Goal: Task Accomplishment & Management: Manage account settings

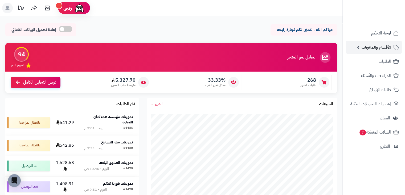
click at [373, 45] on span "الأقسام والمنتجات" at bounding box center [376, 46] width 29 height 7
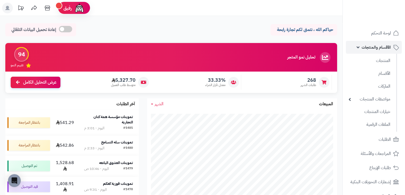
click at [378, 51] on link "الأقسام والمنتجات" at bounding box center [374, 47] width 56 height 13
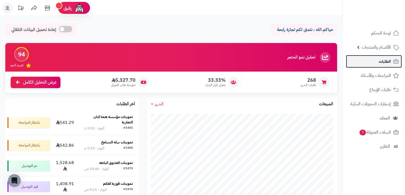
click at [379, 58] on span "الطلبات" at bounding box center [385, 61] width 12 height 7
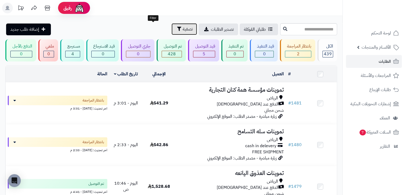
click at [183, 30] on span "تصفية" at bounding box center [188, 29] width 10 height 6
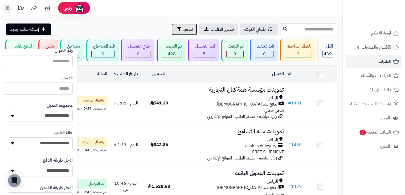
scroll to position [53, 0]
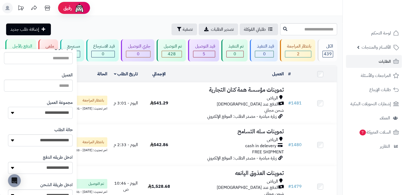
click at [53, 115] on select "**********" at bounding box center [40, 113] width 65 height 12
click at [48, 117] on select "**********" at bounding box center [40, 113] width 65 height 12
select select "*"
click at [8, 107] on select "**********" at bounding box center [40, 113] width 65 height 12
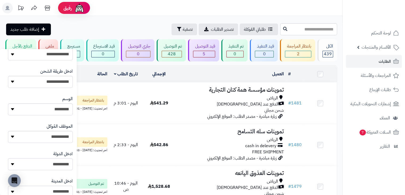
scroll to position [284, 0]
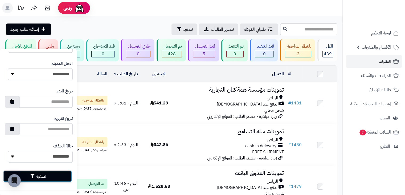
click at [47, 176] on button "تصفية" at bounding box center [37, 176] width 69 height 12
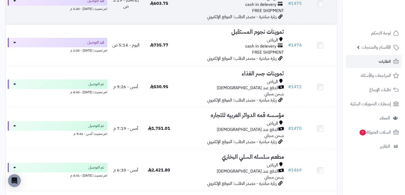
scroll to position [267, 0]
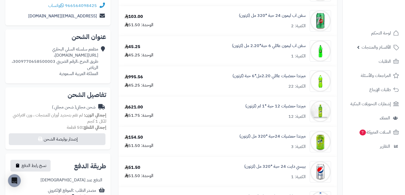
scroll to position [107, 0]
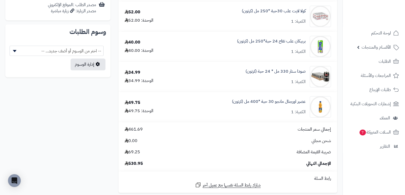
scroll to position [293, 0]
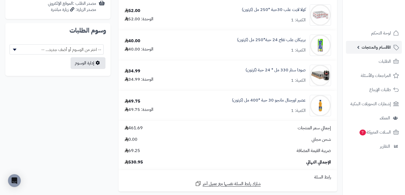
click at [365, 51] on link "الأقسام والمنتجات" at bounding box center [374, 47] width 56 height 13
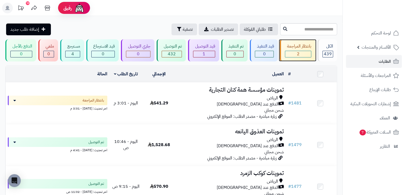
click at [304, 49] on div "بانتظار المراجعة" at bounding box center [298, 46] width 26 height 6
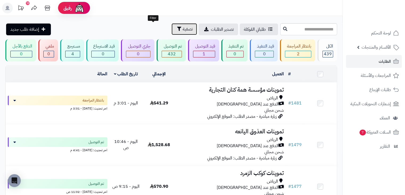
click at [183, 29] on span "تصفية" at bounding box center [188, 29] width 10 height 6
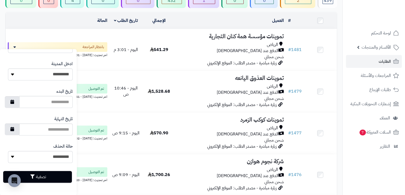
scroll to position [284, 0]
click at [52, 176] on button "تصفية" at bounding box center [37, 176] width 69 height 12
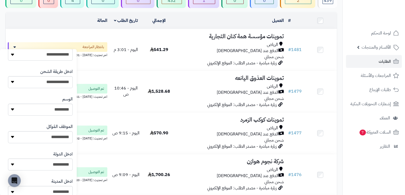
scroll to position [151, 0]
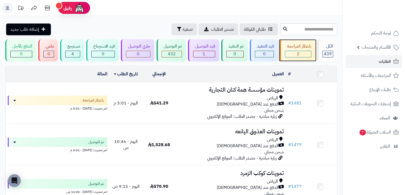
click at [298, 45] on div "بانتظار المراجعة" at bounding box center [298, 46] width 26 height 6
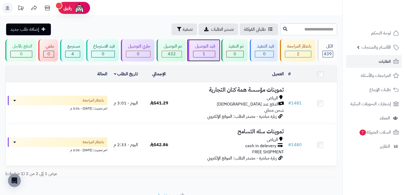
click at [206, 41] on div "قيد التوصيل 1" at bounding box center [203, 50] width 31 height 22
